Goal: Navigation & Orientation: Find specific page/section

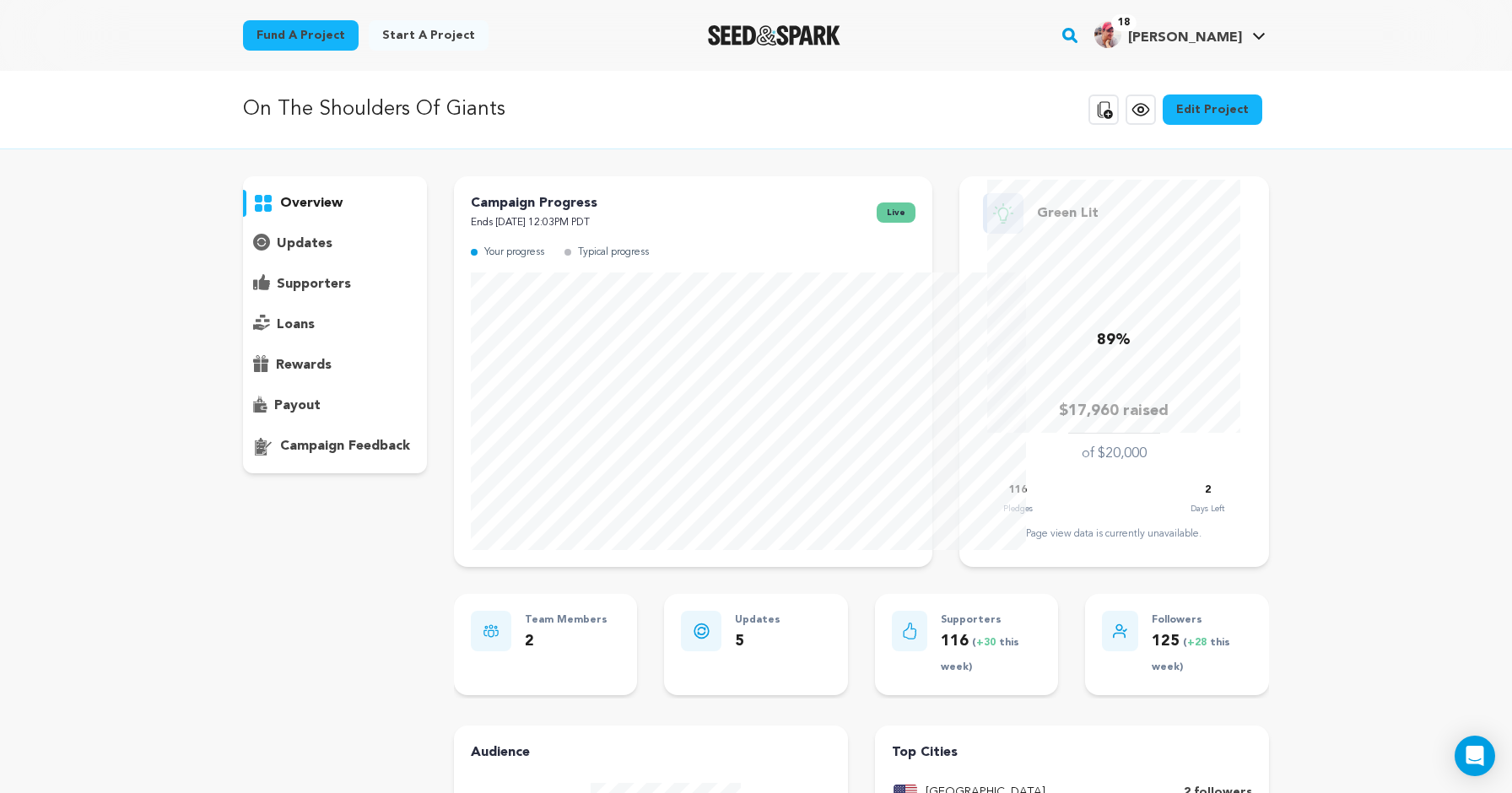
click at [277, 253] on p "updates" at bounding box center [305, 244] width 55 height 21
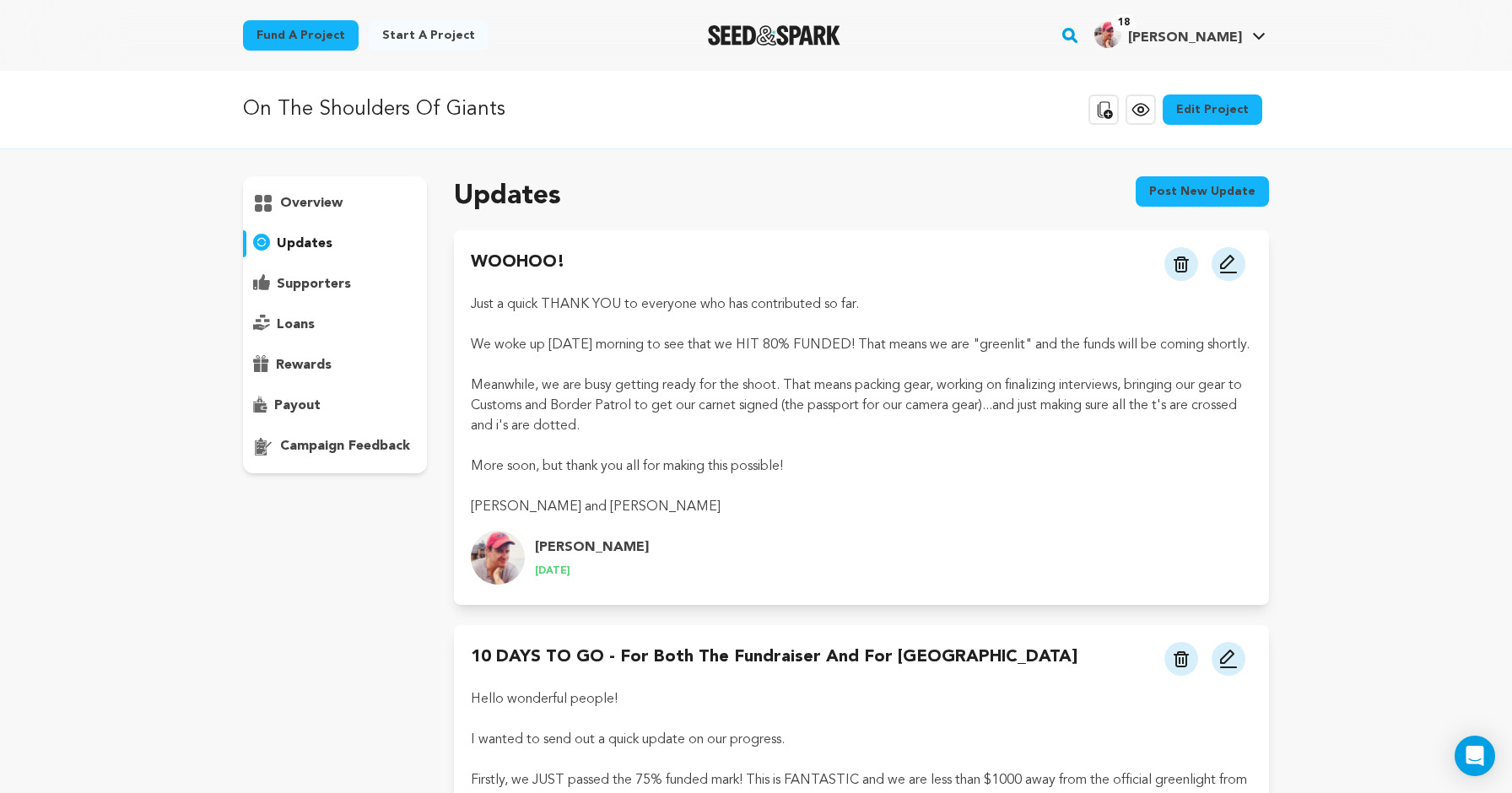
click at [280, 213] on p "overview" at bounding box center [311, 203] width 62 height 21
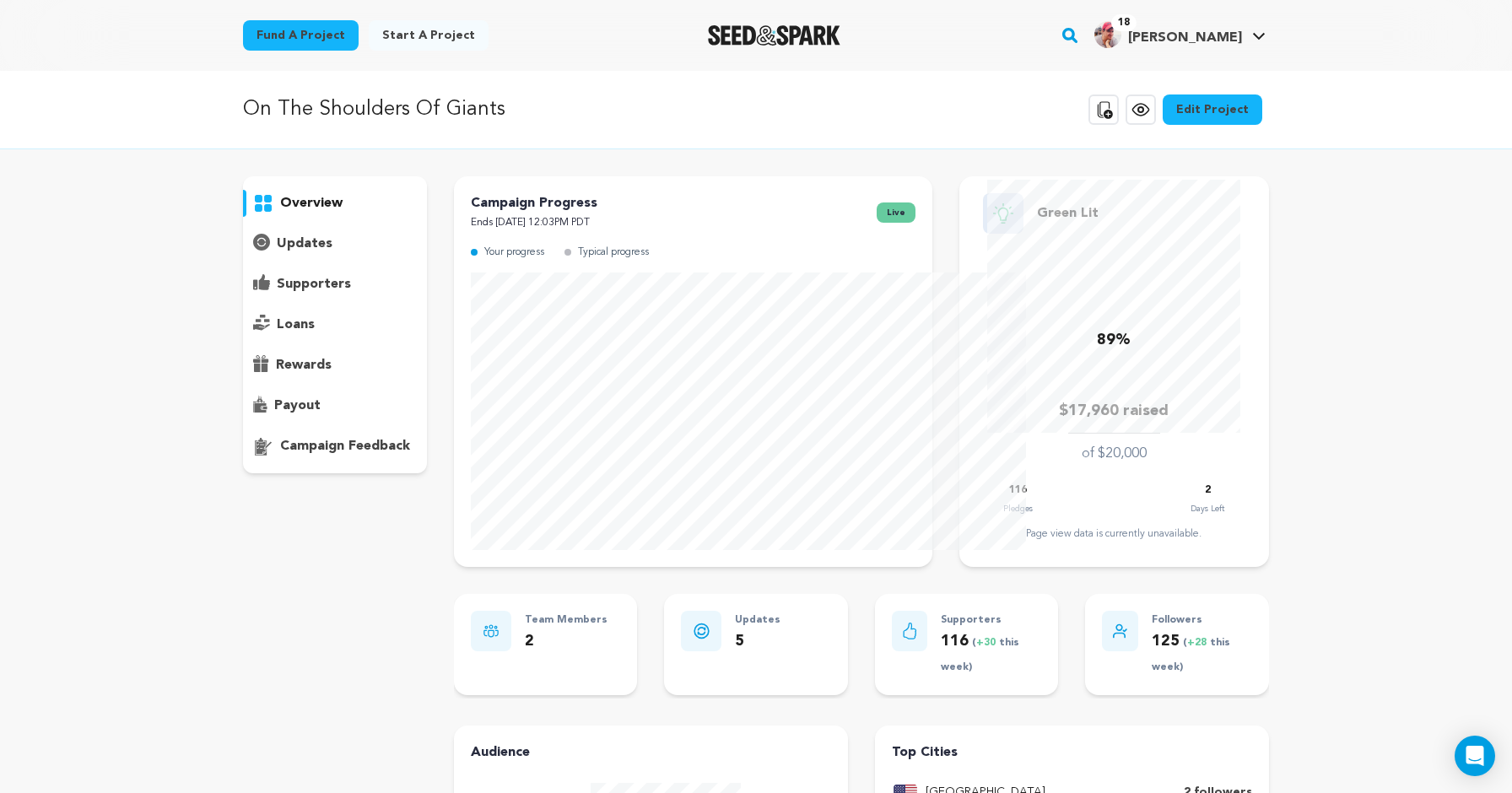
click at [1205, 101] on div "On The Shoulders Of Giants Copy public preview link View project Edit Project V…" at bounding box center [756, 110] width 1512 height 79
click at [1114, 119] on icon at bounding box center [1104, 109] width 21 height 21
click at [277, 295] on p "supporters" at bounding box center [314, 284] width 74 height 21
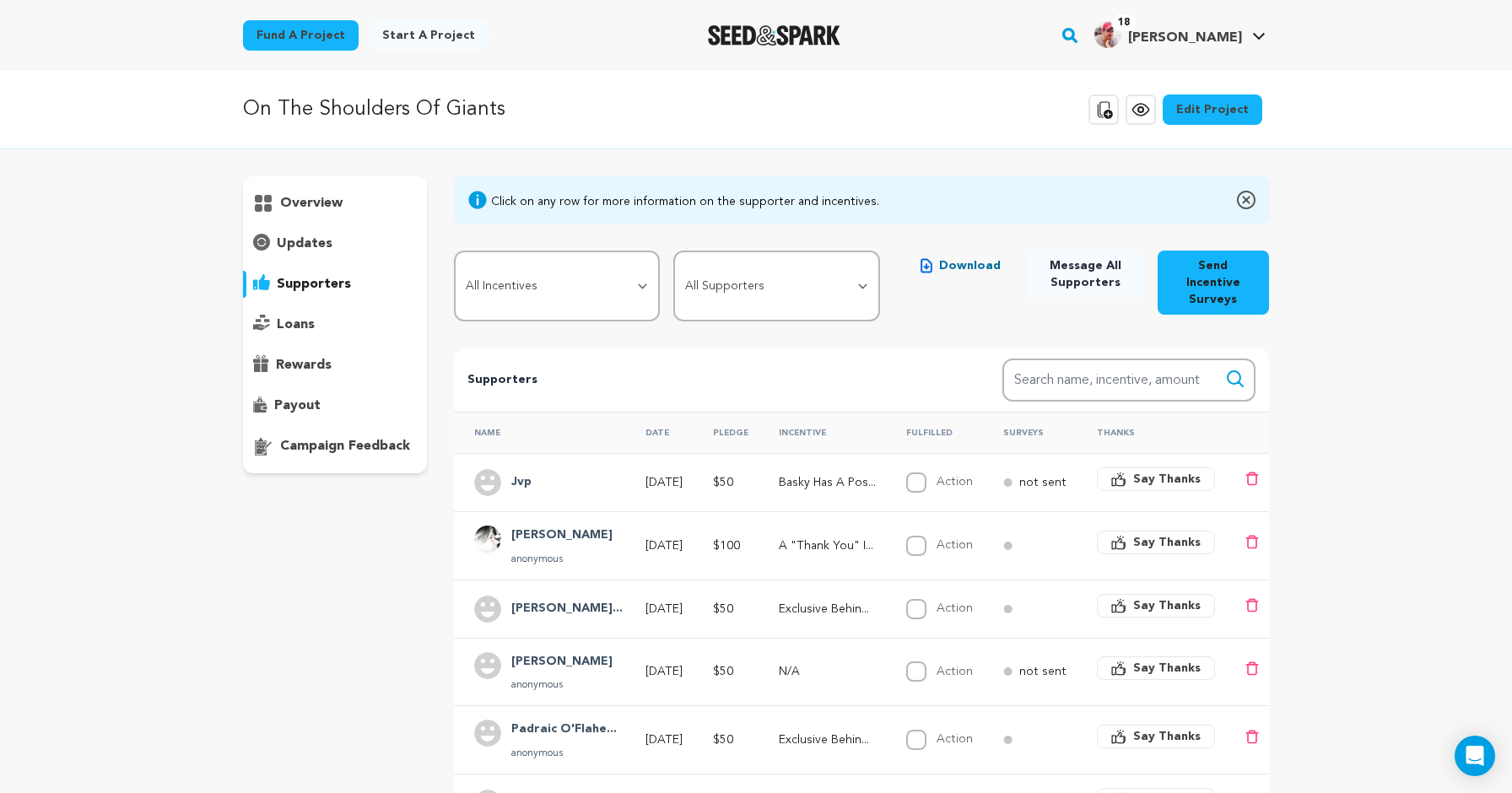
click at [277, 253] on p "updates" at bounding box center [305, 244] width 55 height 21
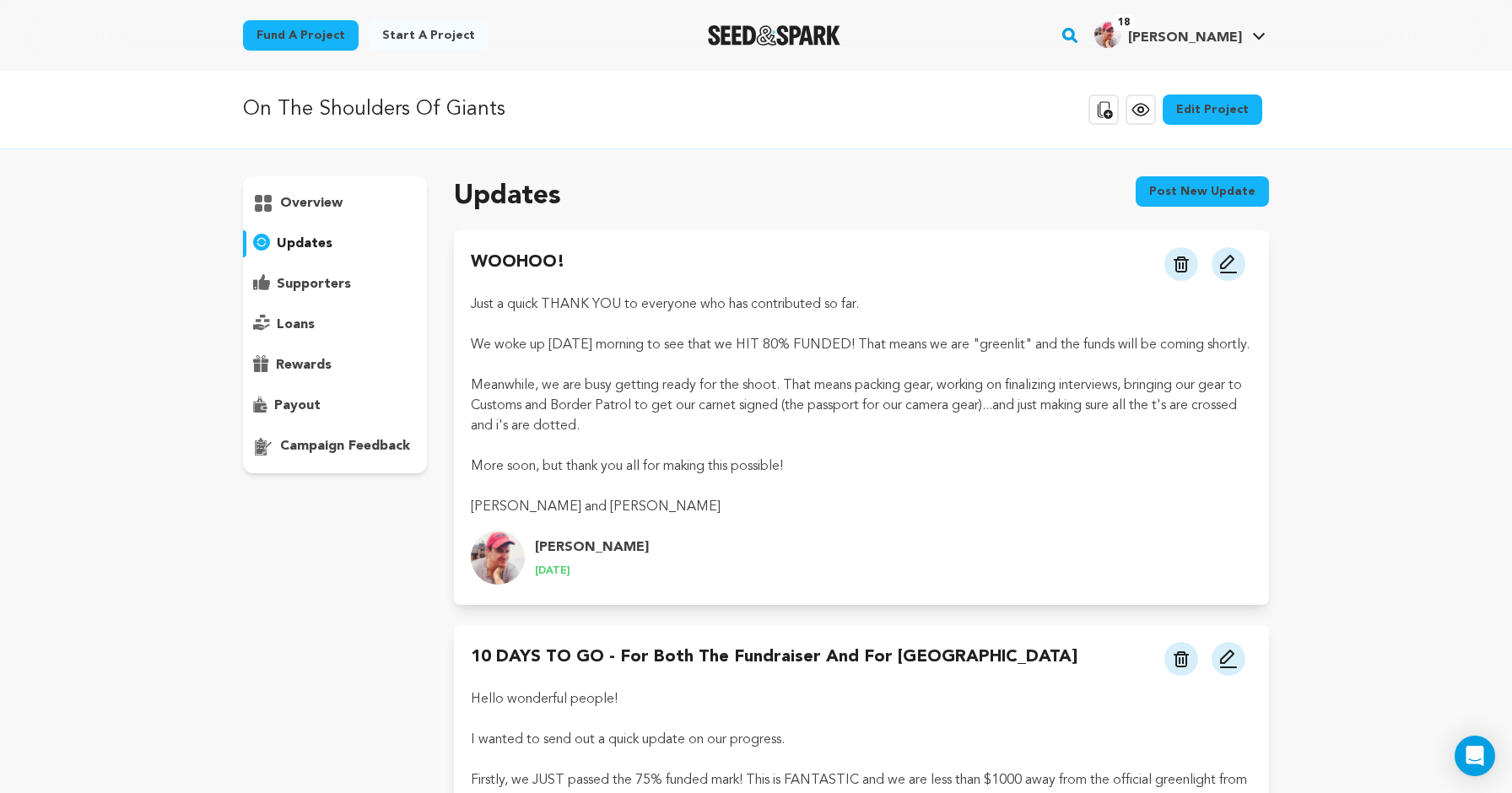
click at [243, 298] on div "supporters" at bounding box center [334, 284] width 183 height 27
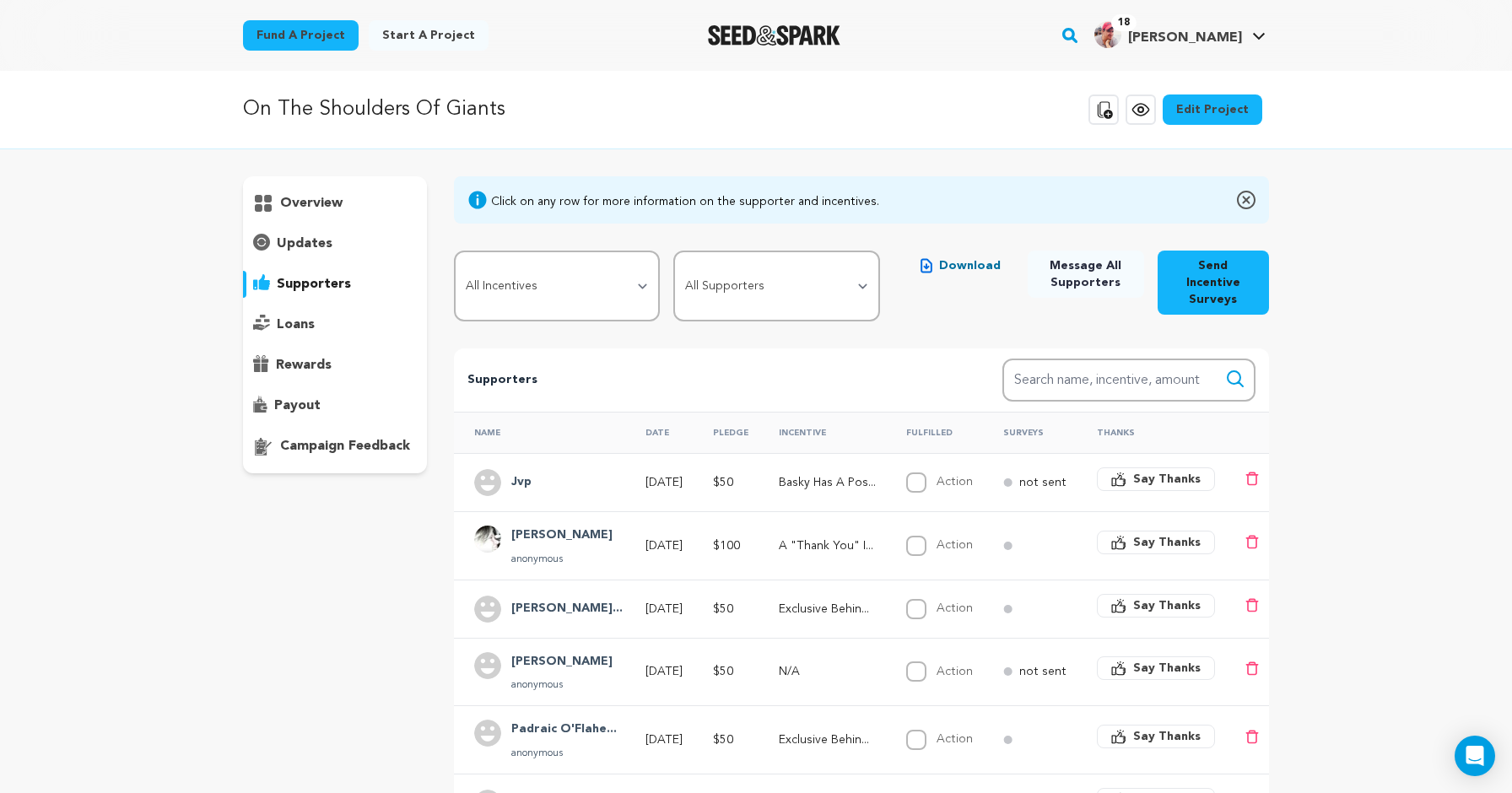
click at [277, 253] on p "updates" at bounding box center [305, 244] width 55 height 21
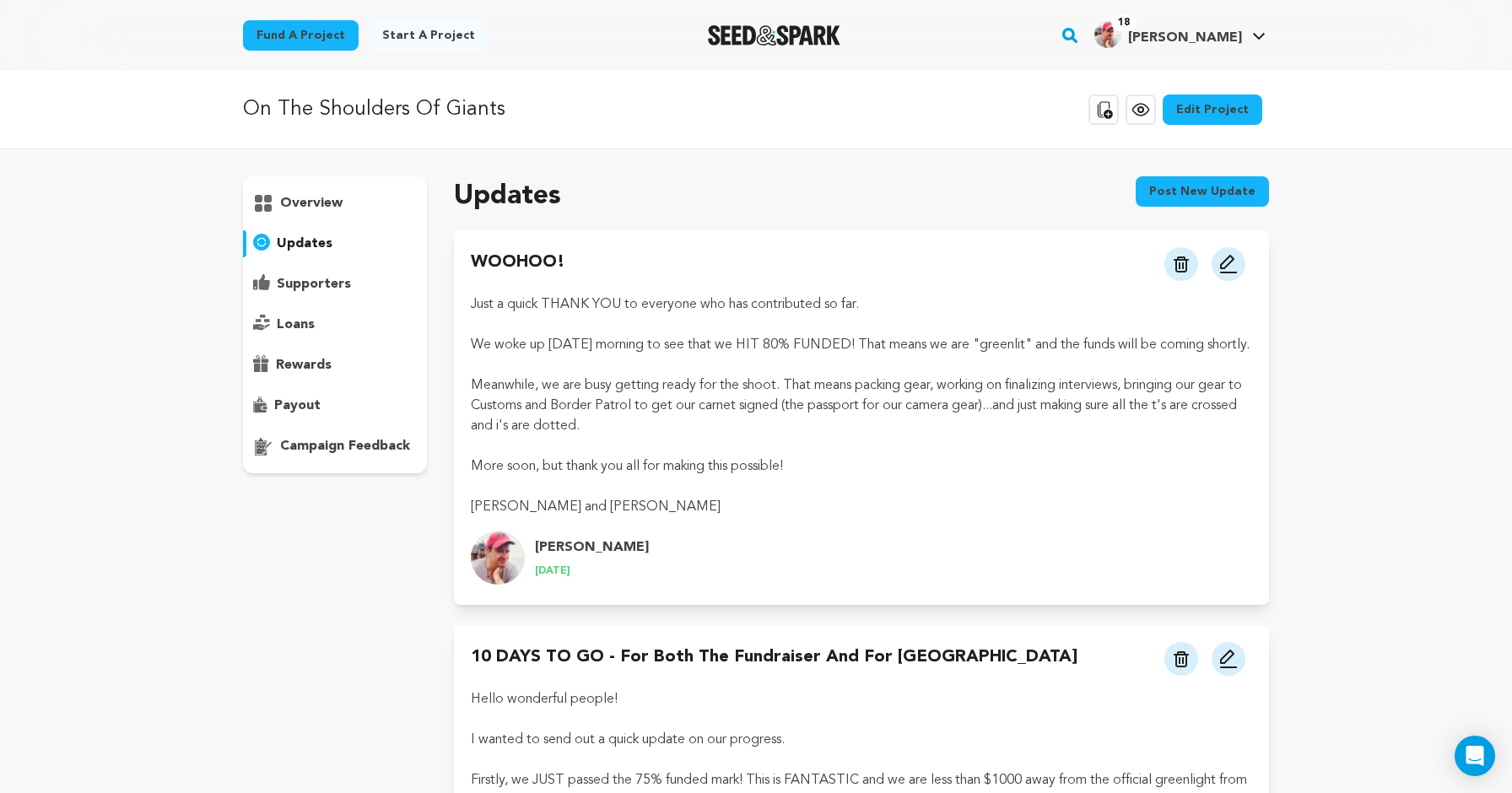
click at [277, 295] on p "supporters" at bounding box center [314, 284] width 74 height 21
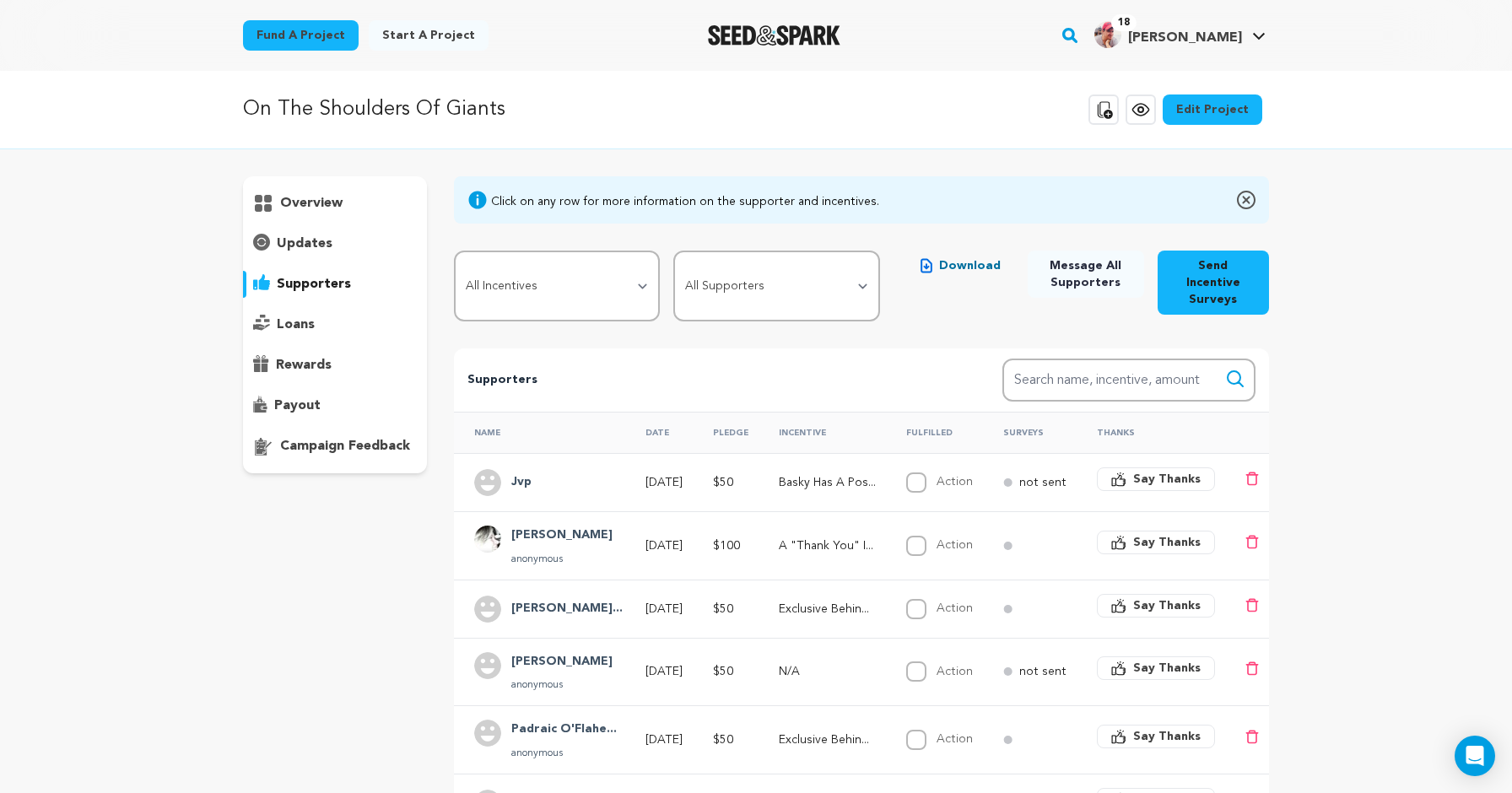
click at [277, 295] on p "supporters" at bounding box center [314, 284] width 74 height 21
